Goal: Task Accomplishment & Management: Find specific page/section

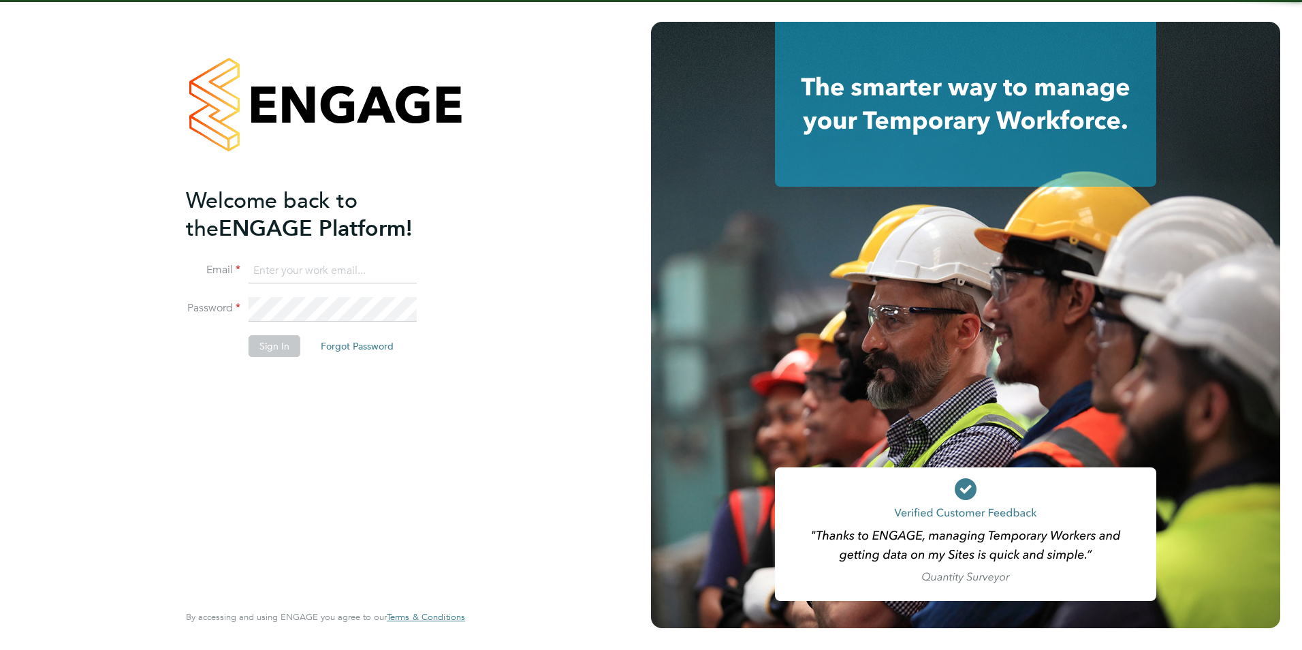
type input "[PERSON_NAME][EMAIL_ADDRESS][PERSON_NAME][DOMAIN_NAME]"
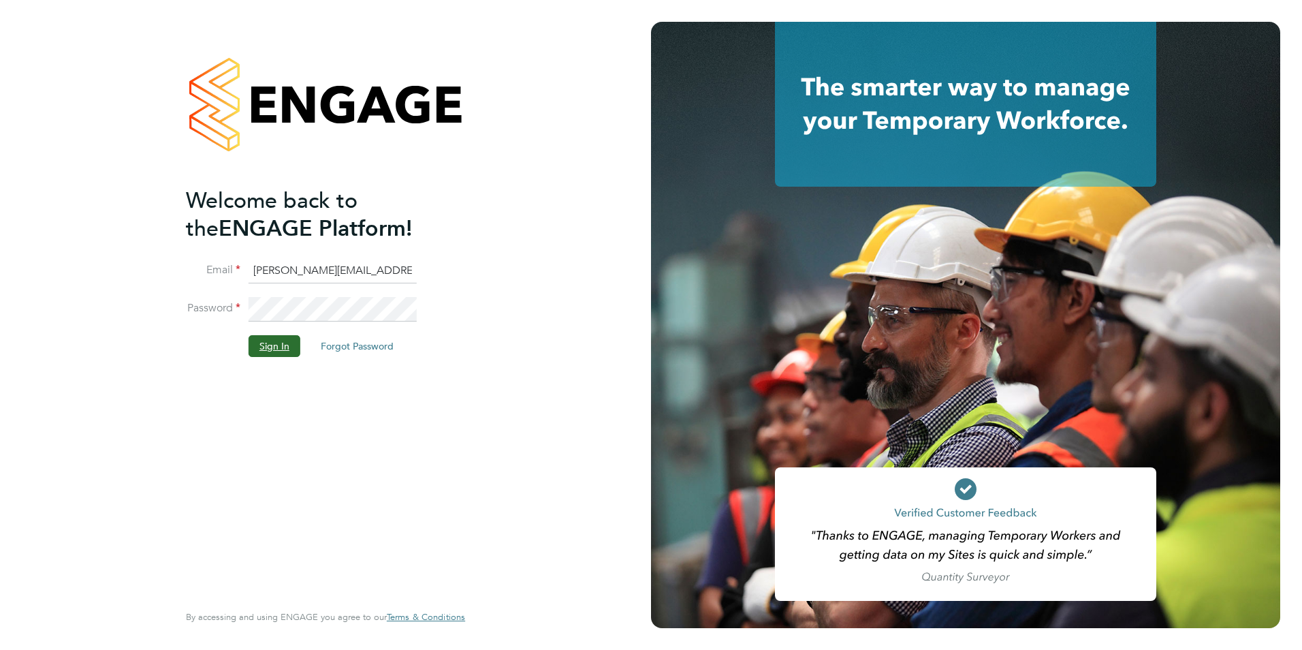
click at [264, 338] on button "Sign In" at bounding box center [275, 346] width 52 height 22
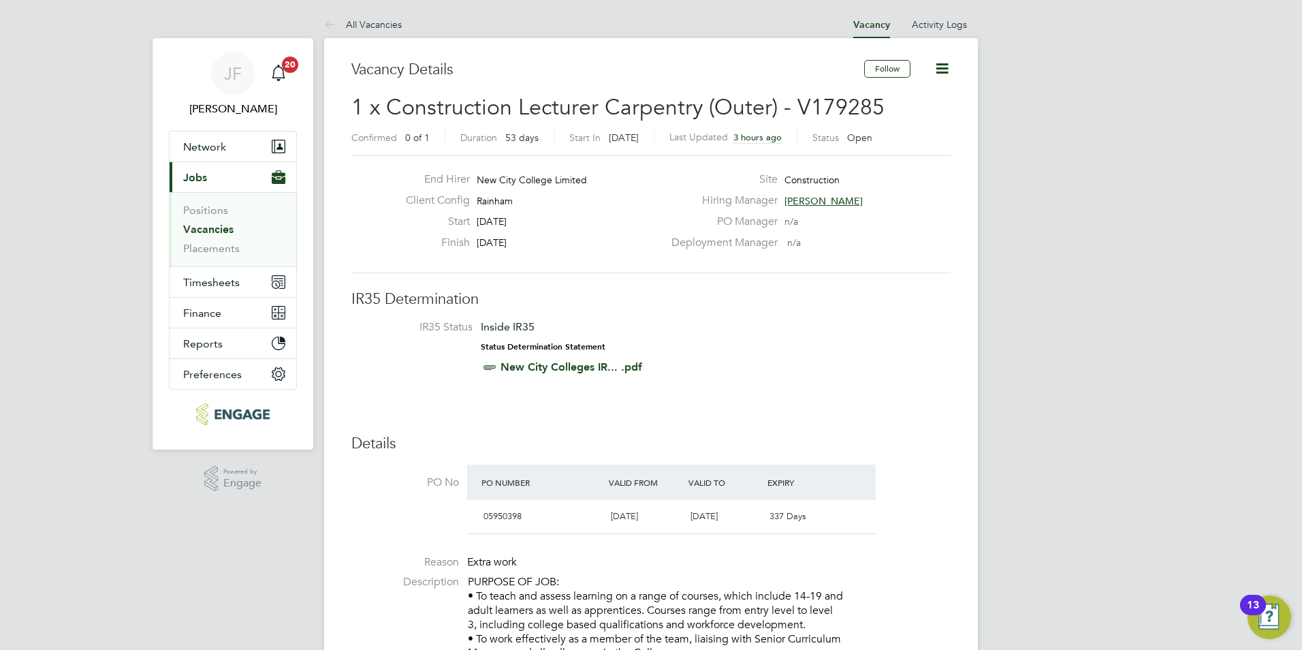
click at [221, 233] on link "Vacancies" at bounding box center [208, 229] width 50 height 13
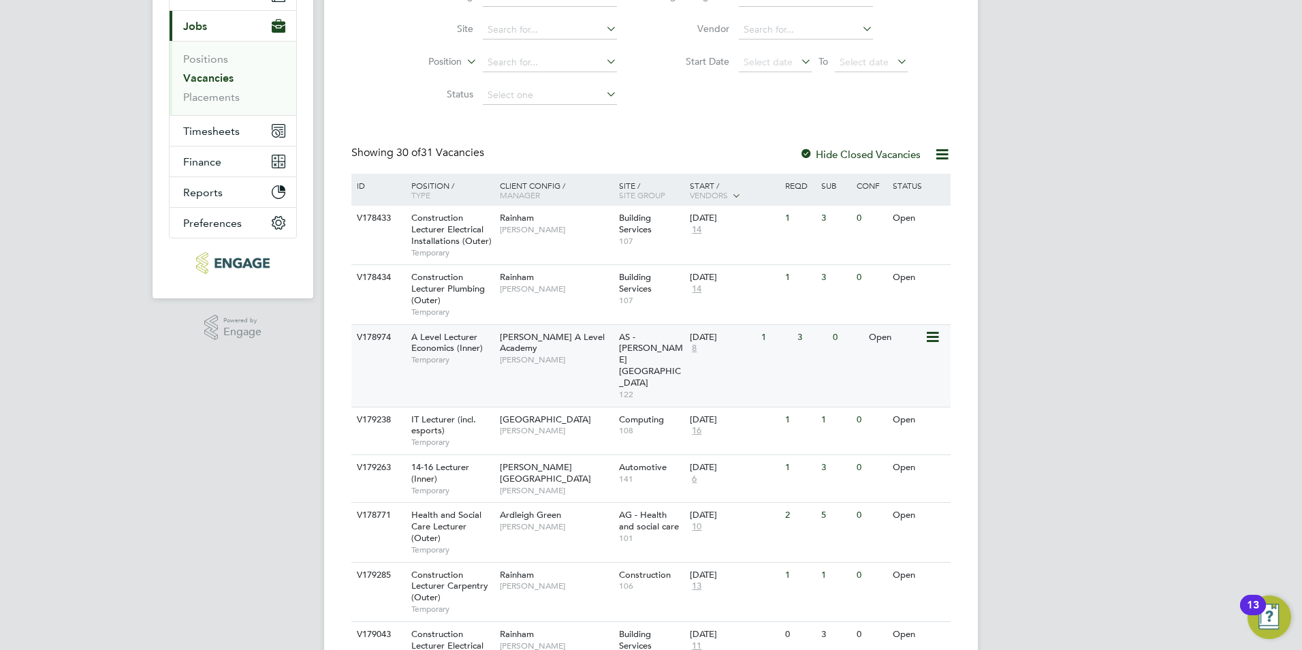
scroll to position [234, 0]
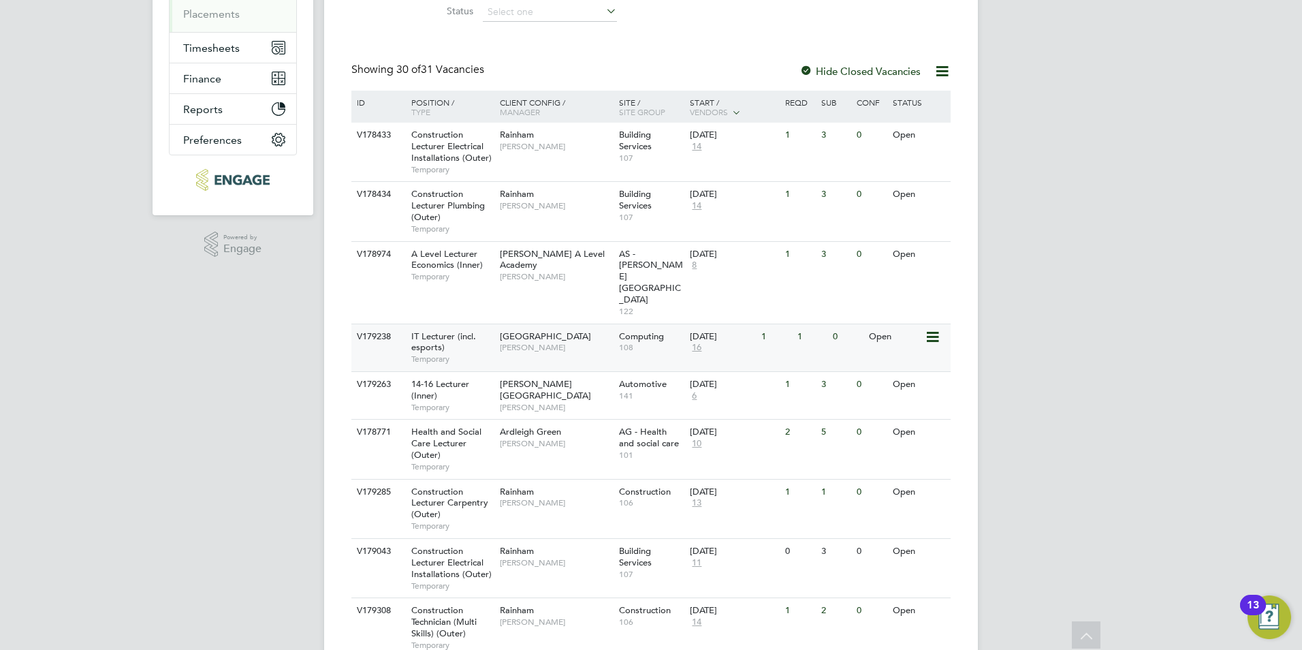
click at [538, 324] on div "Tower Hamlets Campus Fraz Arshad" at bounding box center [555, 341] width 119 height 35
